Goal: Find specific page/section: Find specific page/section

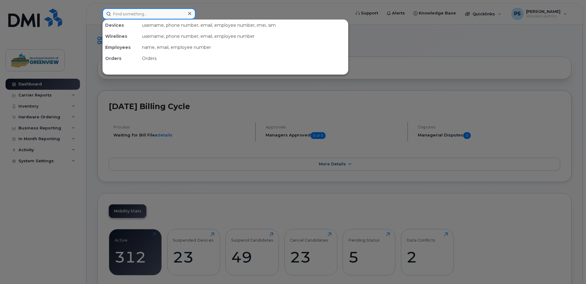
click at [130, 11] on input at bounding box center [148, 13] width 93 height 11
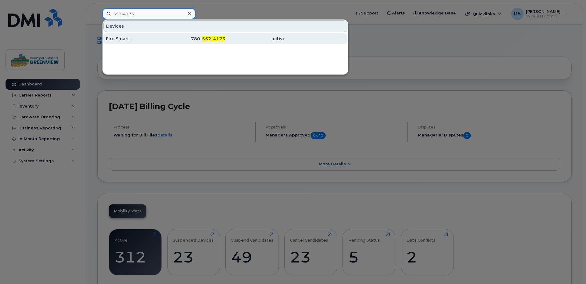
type input "552-4173"
click at [158, 39] on div "Fire Smart ." at bounding box center [136, 39] width 60 height 6
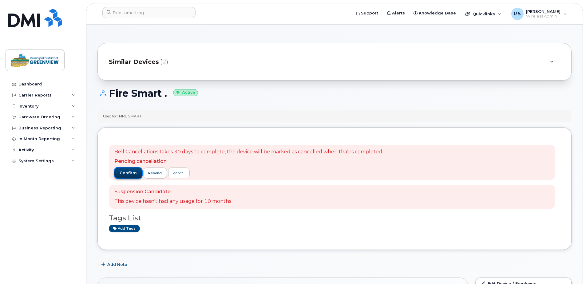
click at [131, 174] on span "confirm" at bounding box center [128, 173] width 17 height 6
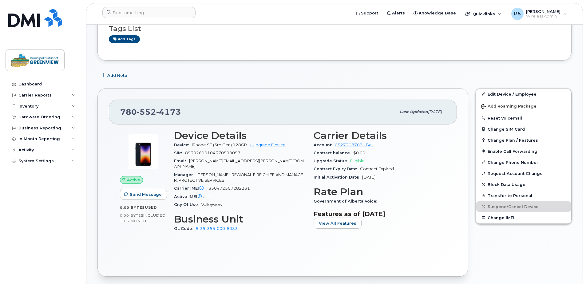
scroll to position [154, 0]
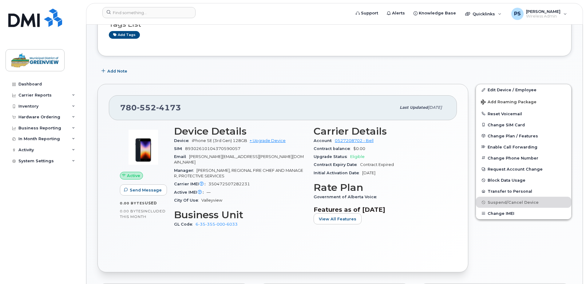
click at [312, 250] on div "Active Send Message 0.00 Bytes  used 0.00 Bytes  included this month Device Det…" at bounding box center [283, 190] width 348 height 141
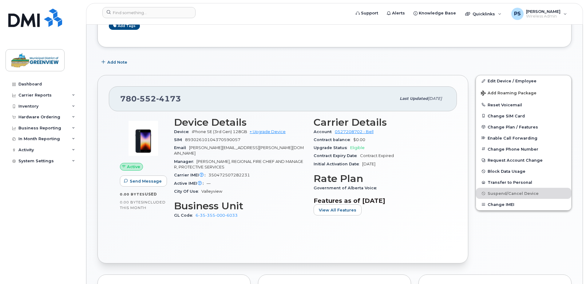
scroll to position [123, 0]
